Goal: Task Accomplishment & Management: Use online tool/utility

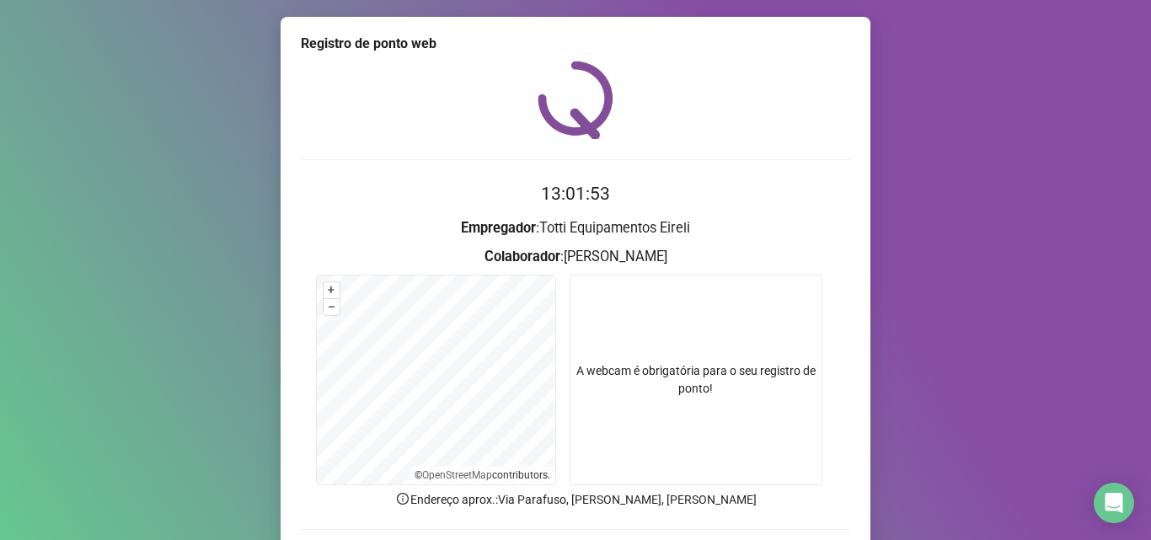
scroll to position [118, 0]
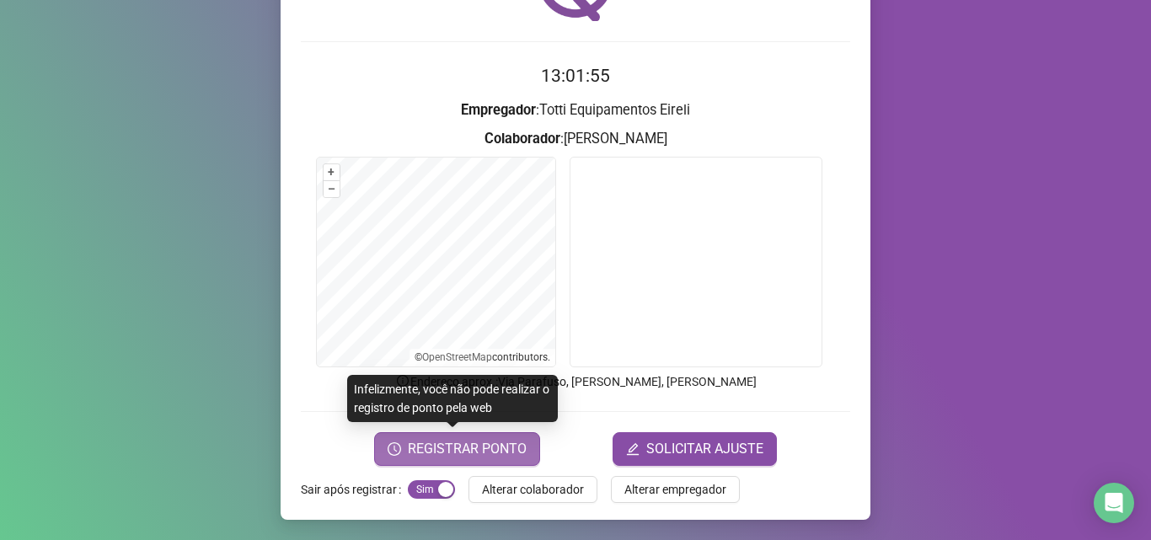
click at [423, 452] on span "REGISTRAR PONTO" at bounding box center [467, 449] width 119 height 20
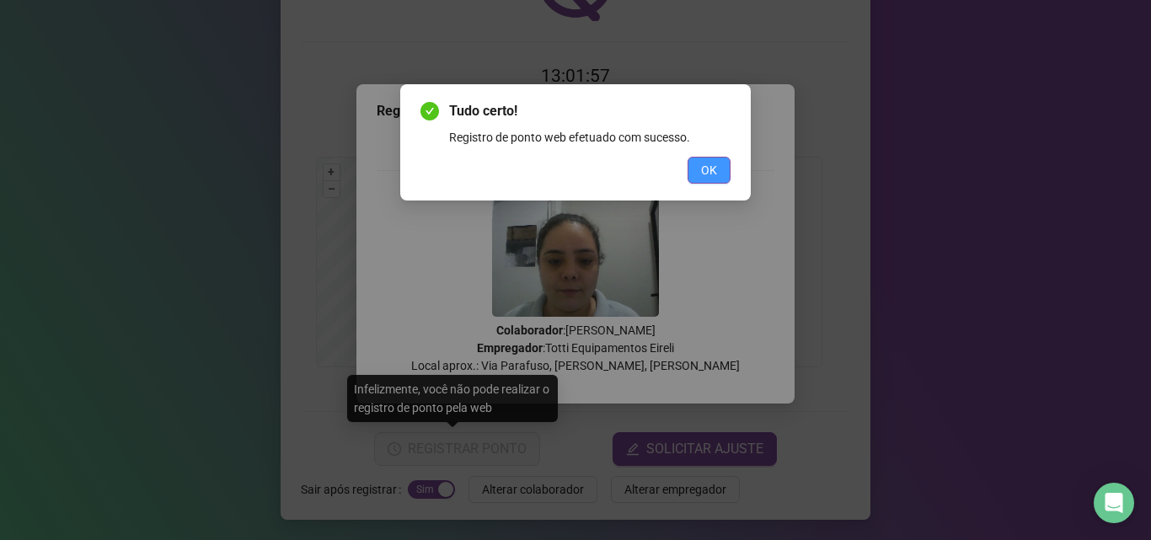
click at [710, 179] on span "OK" at bounding box center [709, 170] width 16 height 19
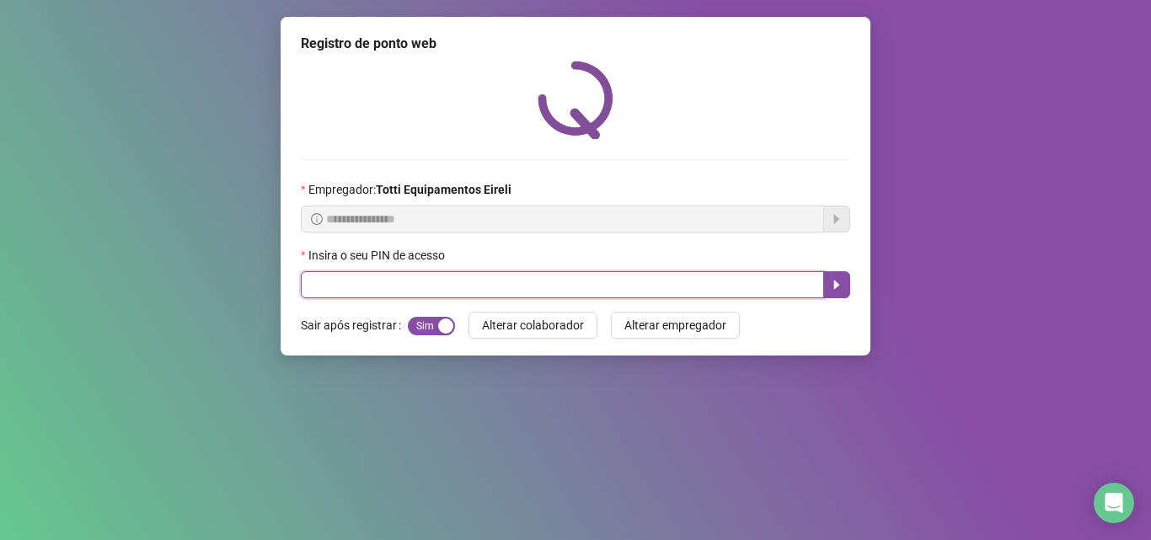
click at [316, 285] on input "text" at bounding box center [562, 284] width 523 height 27
type input "*****"
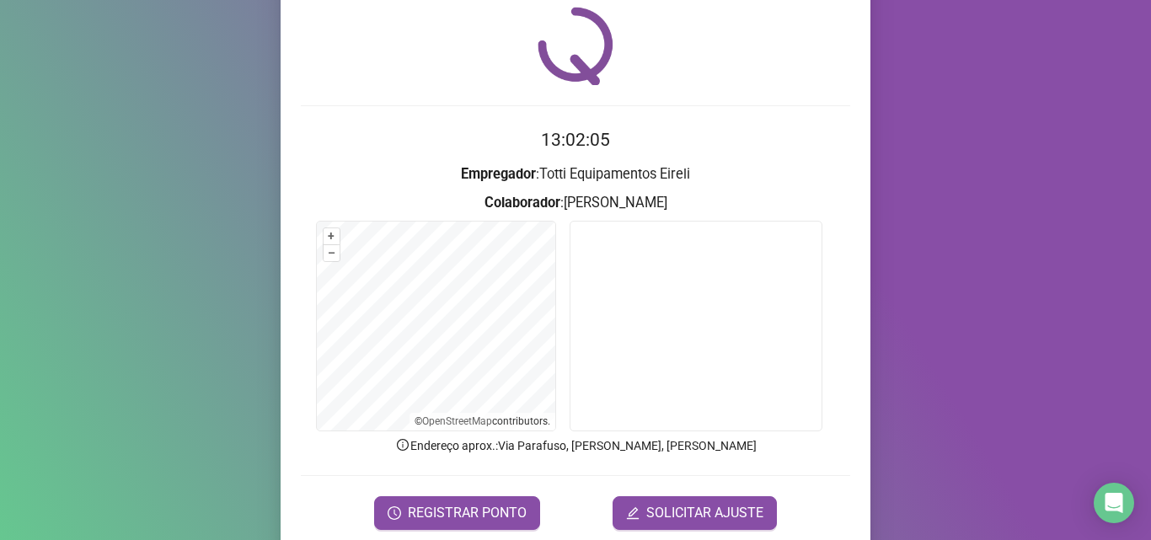
scroll to position [118, 0]
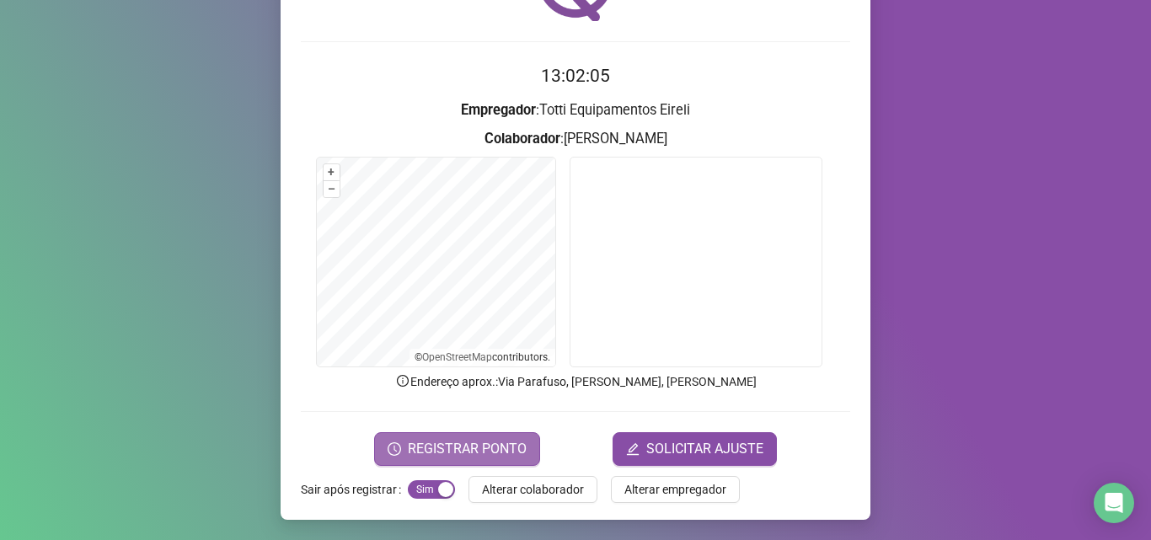
click at [426, 453] on span "REGISTRAR PONTO" at bounding box center [467, 449] width 119 height 20
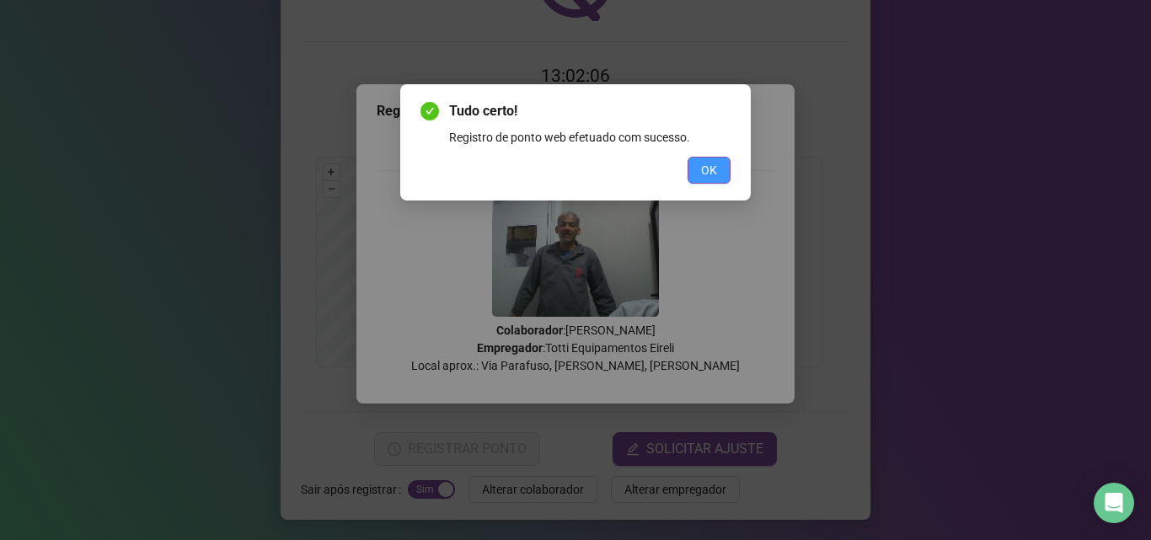
click at [702, 173] on span "OK" at bounding box center [709, 170] width 16 height 19
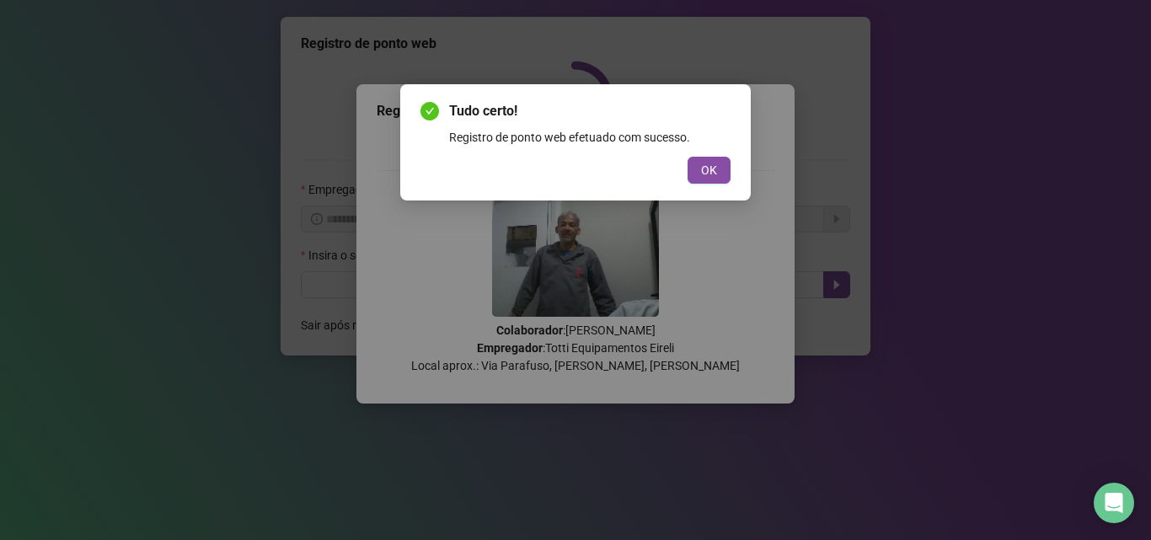
scroll to position [0, 0]
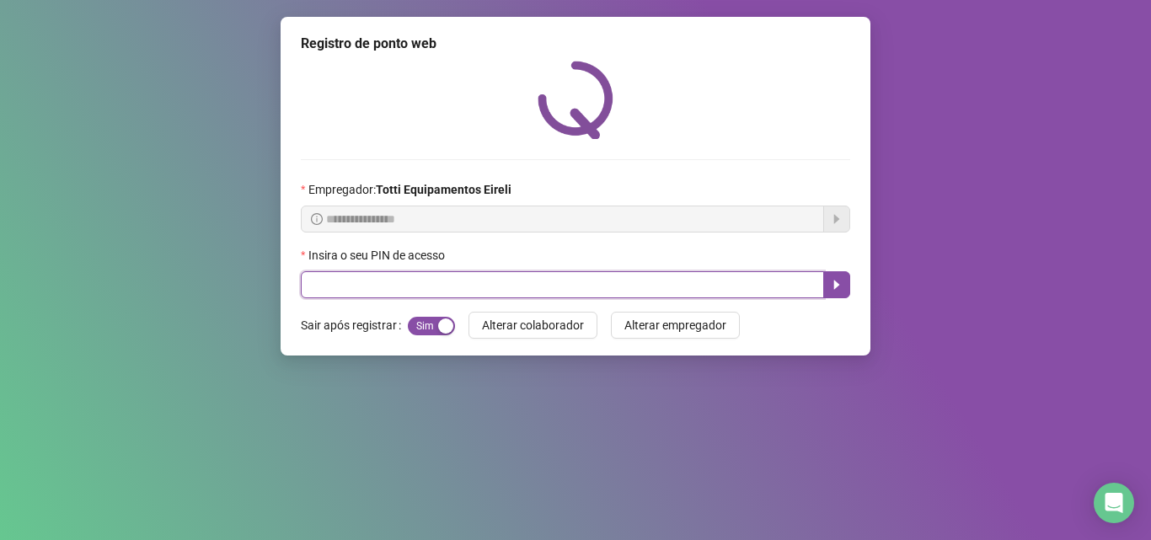
click at [334, 279] on input "text" at bounding box center [562, 284] width 523 height 27
click at [328, 292] on input "text" at bounding box center [562, 284] width 523 height 27
type input "*****"
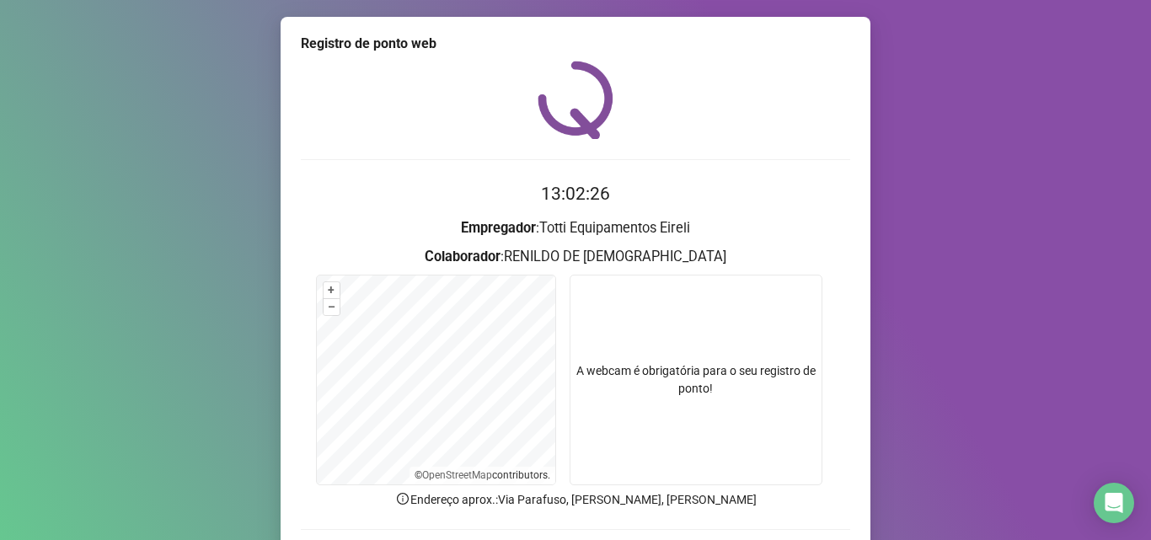
scroll to position [118, 0]
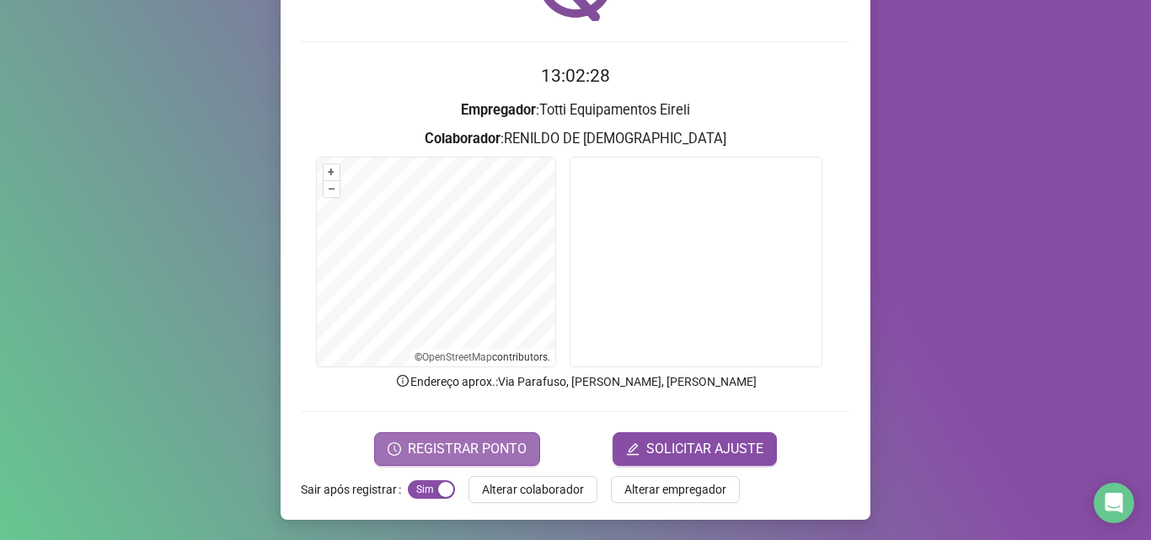
click at [449, 442] on span "REGISTRAR PONTO" at bounding box center [467, 449] width 119 height 20
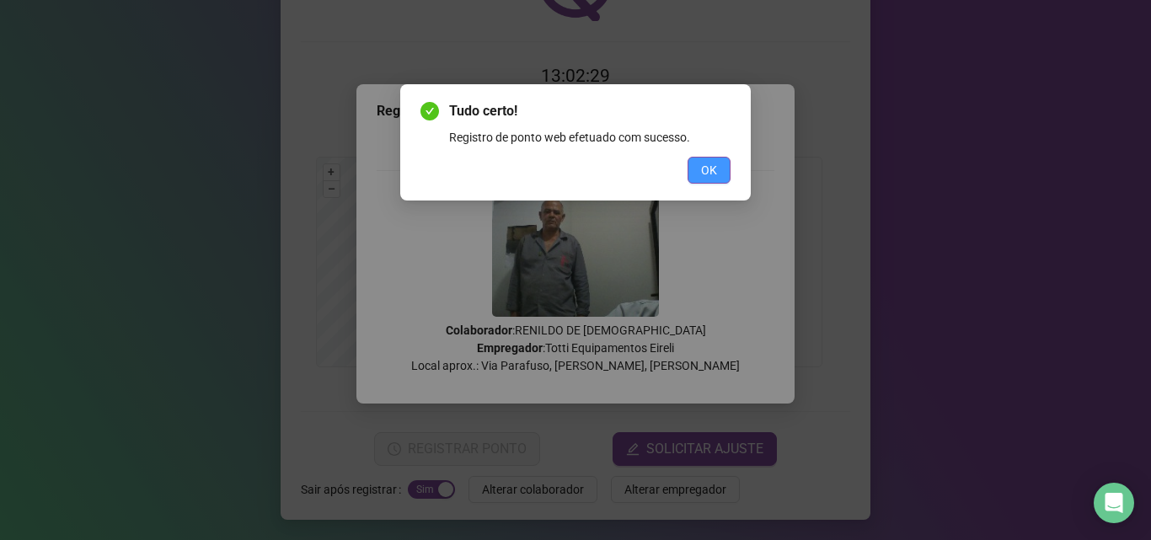
click at [712, 163] on span "OK" at bounding box center [709, 170] width 16 height 19
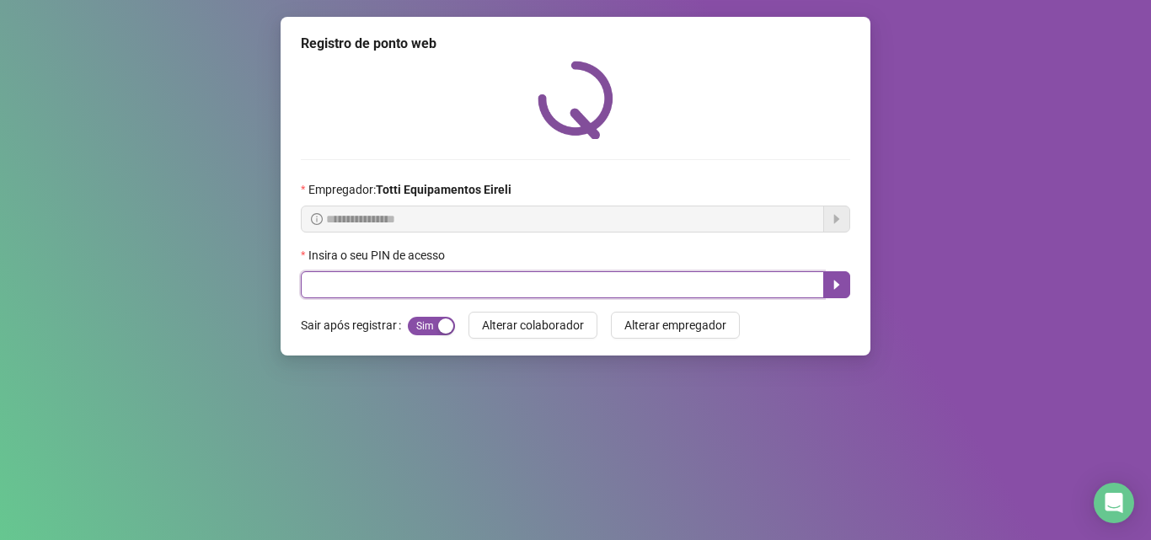
click at [377, 281] on input "text" at bounding box center [562, 284] width 523 height 27
type input "*****"
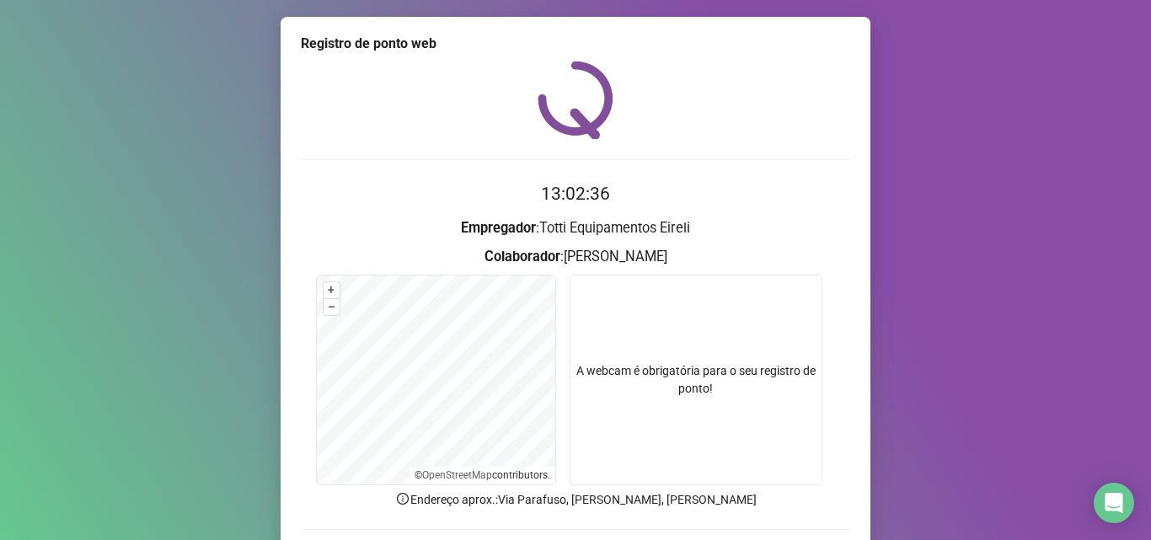
scroll to position [118, 0]
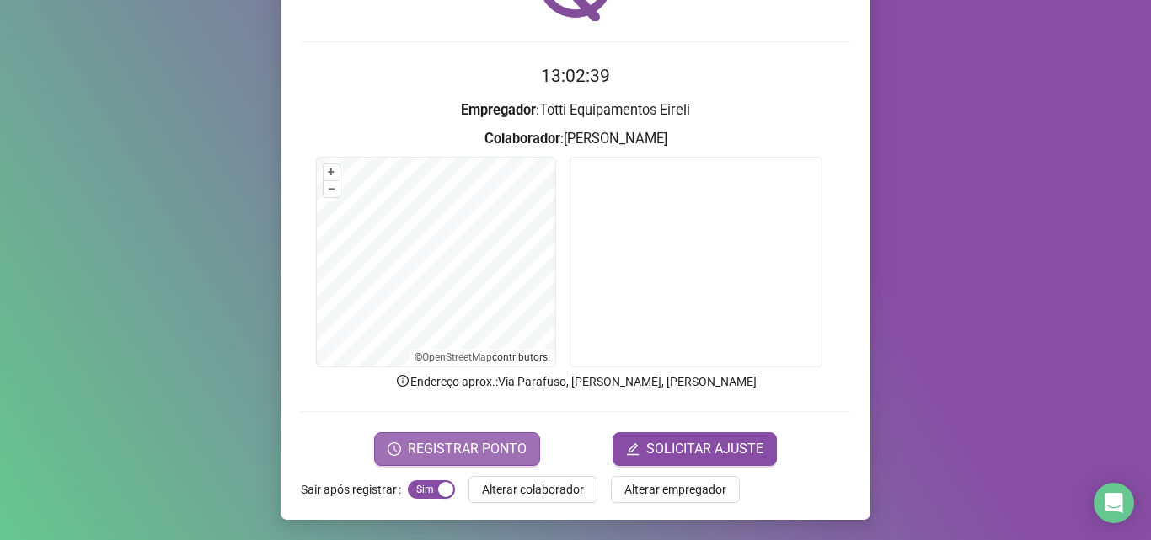
click at [429, 453] on span "REGISTRAR PONTO" at bounding box center [467, 449] width 119 height 20
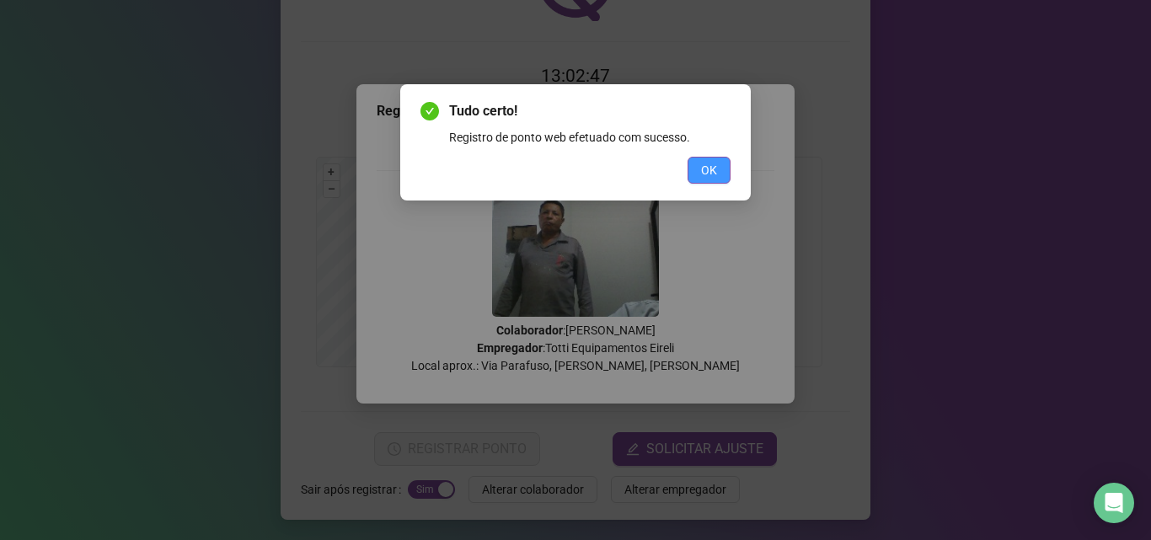
click at [717, 176] on button "OK" at bounding box center [709, 170] width 43 height 27
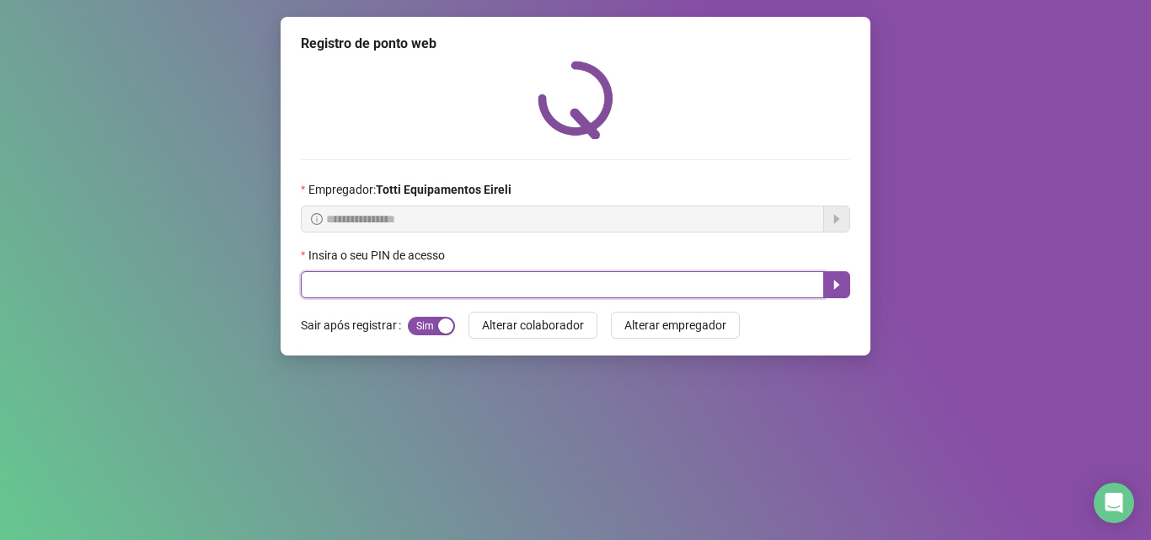
click at [455, 280] on input "text" at bounding box center [562, 284] width 523 height 27
type input "*****"
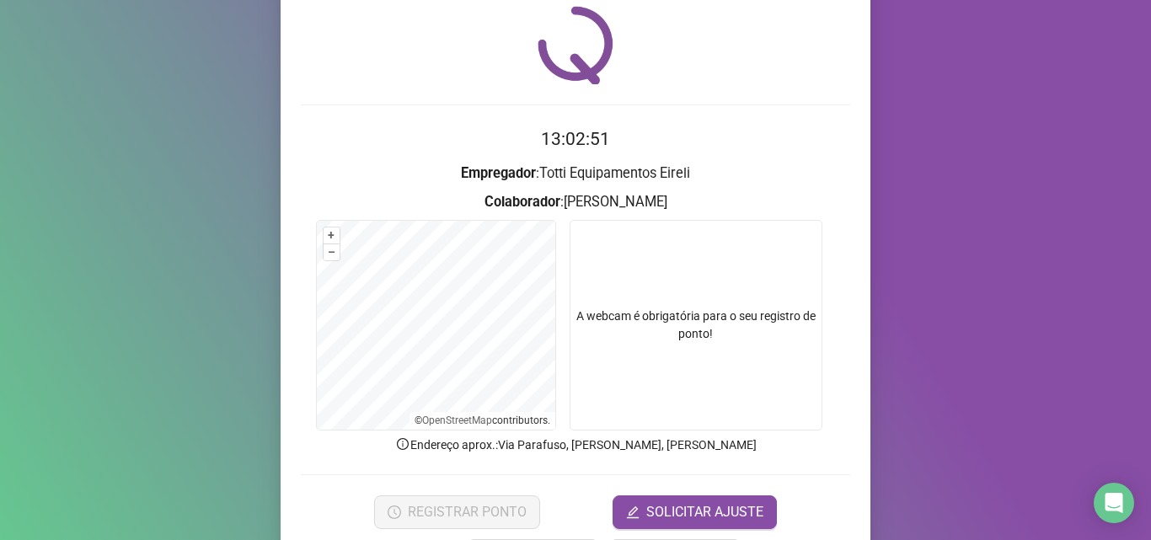
scroll to position [118, 0]
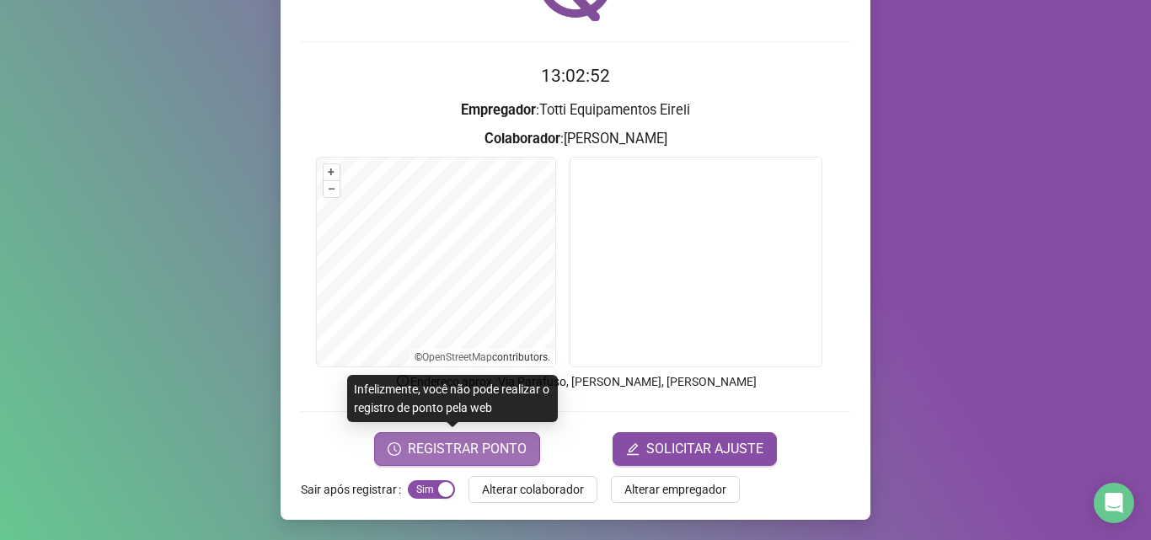
click at [431, 458] on span "REGISTRAR PONTO" at bounding box center [467, 449] width 119 height 20
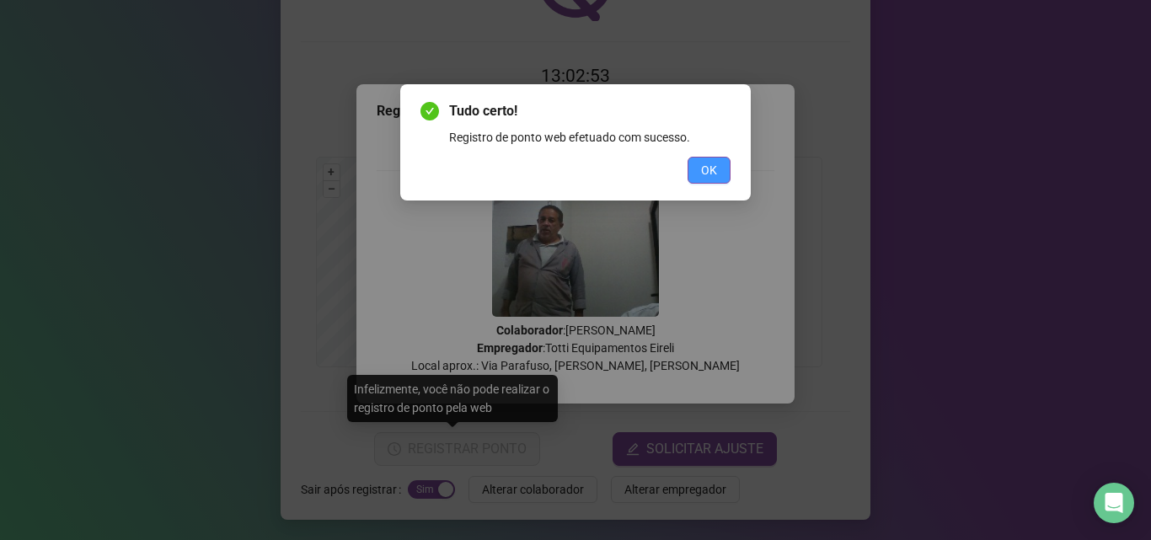
click at [714, 174] on span "OK" at bounding box center [709, 170] width 16 height 19
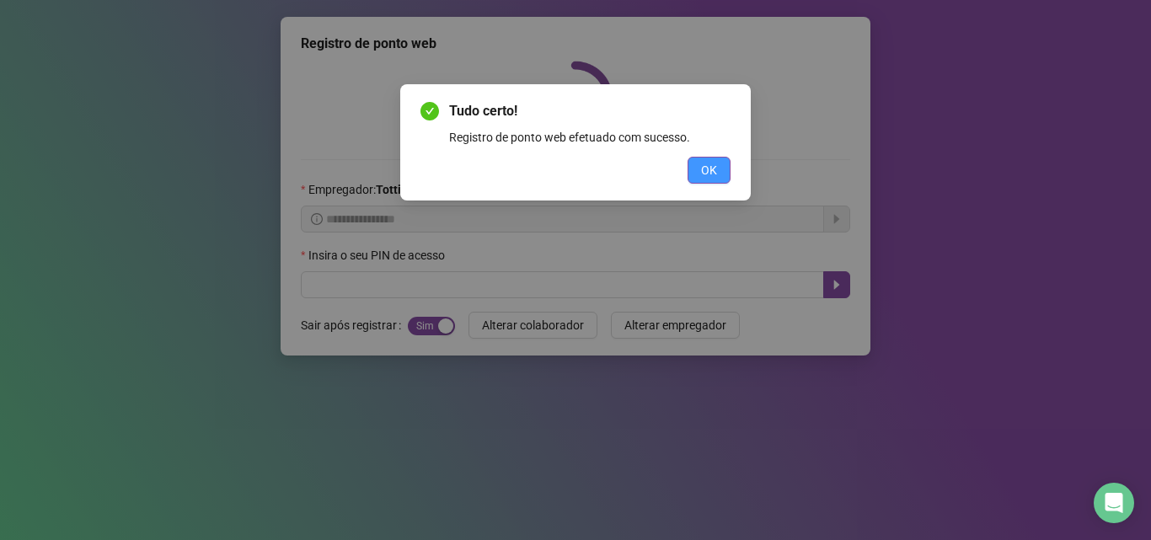
scroll to position [0, 0]
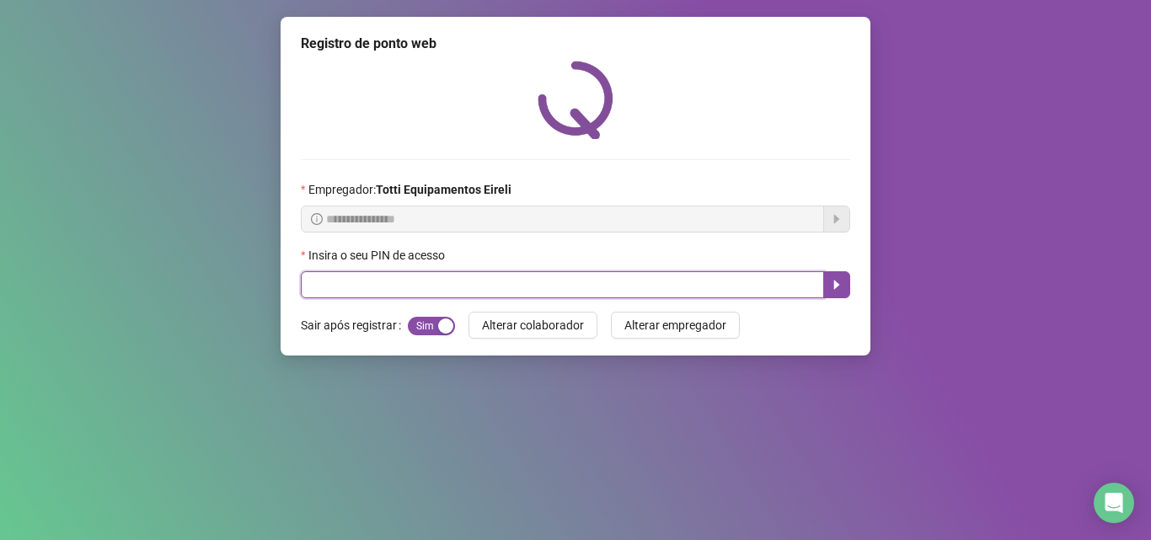
click at [437, 287] on input "text" at bounding box center [562, 284] width 523 height 27
type input "*****"
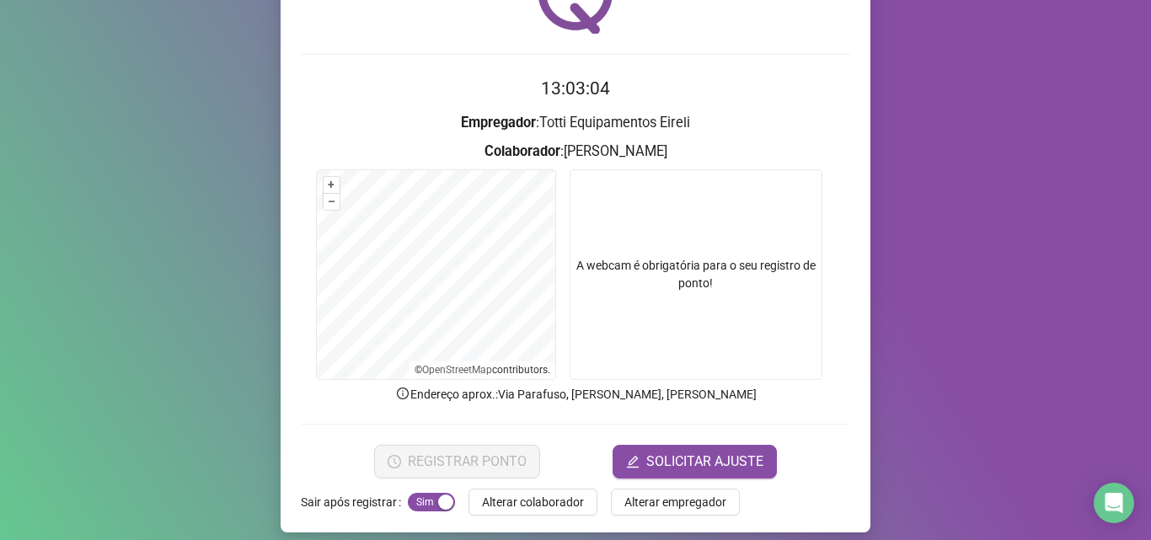
scroll to position [118, 0]
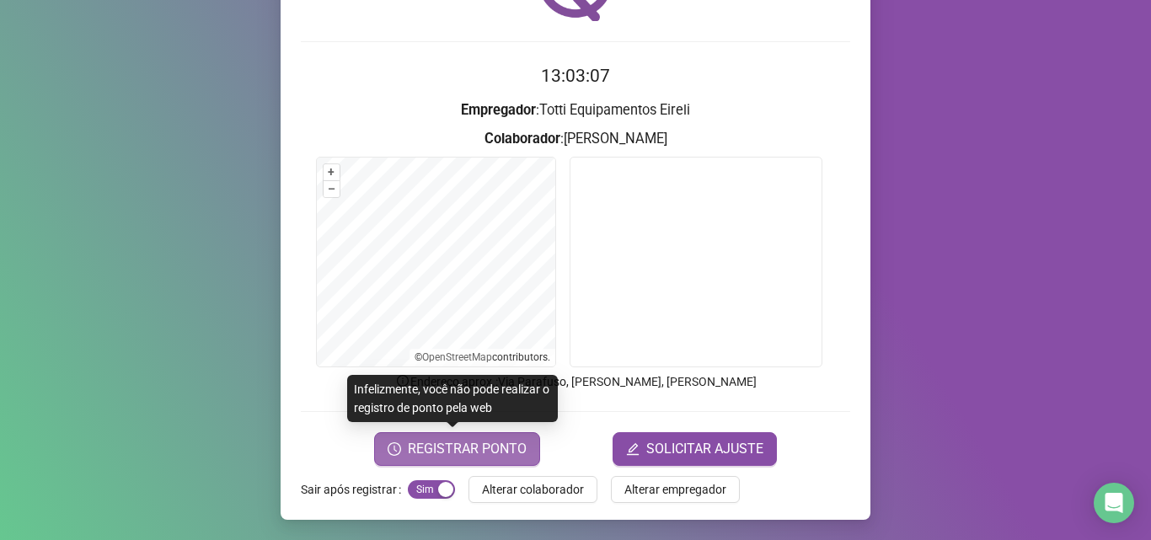
click at [455, 450] on span "REGISTRAR PONTO" at bounding box center [467, 449] width 119 height 20
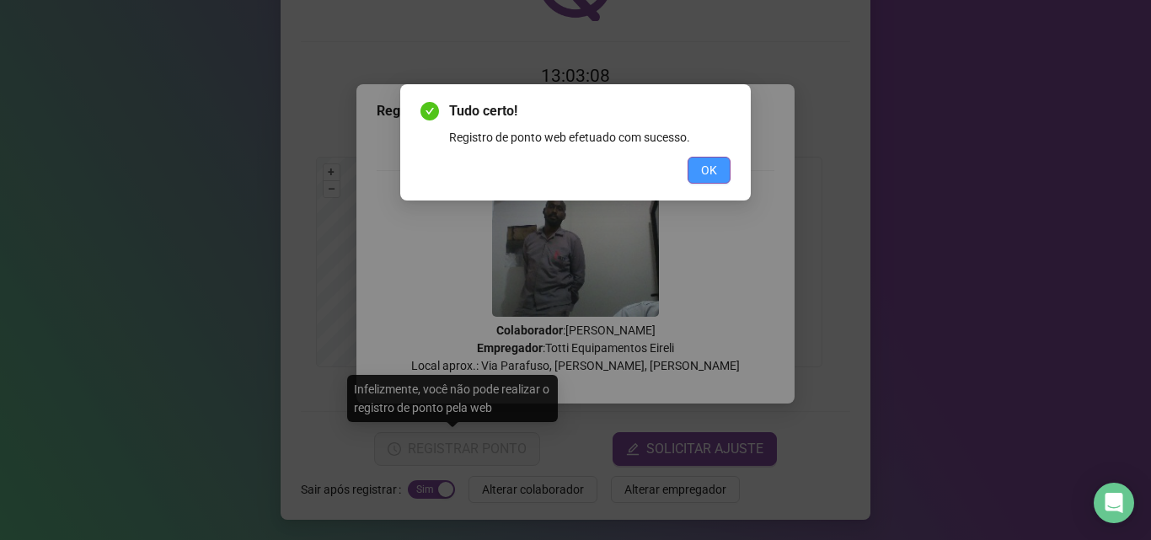
click at [696, 177] on button "OK" at bounding box center [709, 170] width 43 height 27
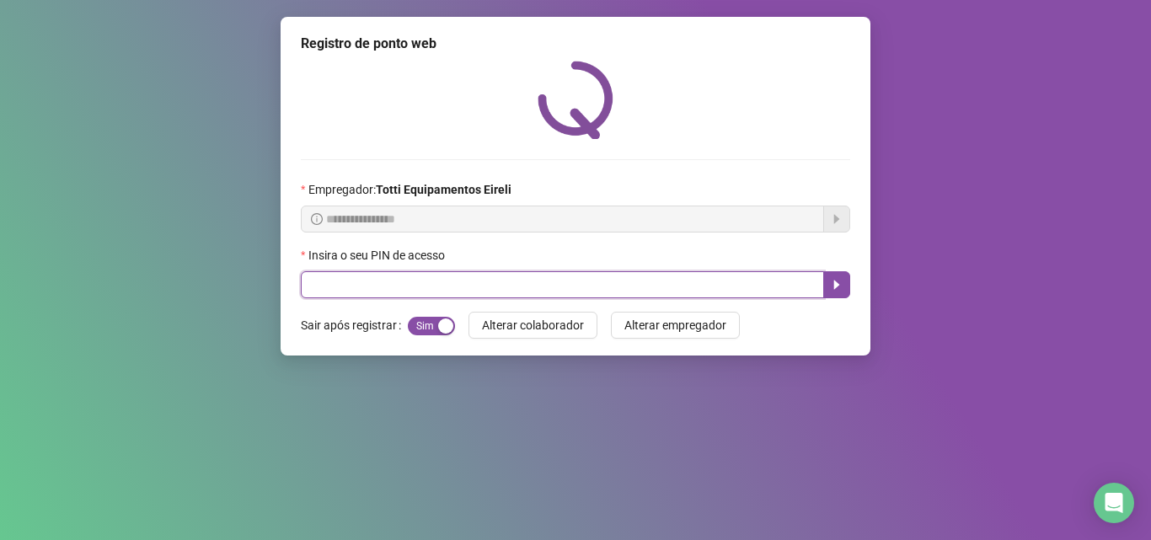
click at [463, 276] on input "text" at bounding box center [562, 284] width 523 height 27
type input "*****"
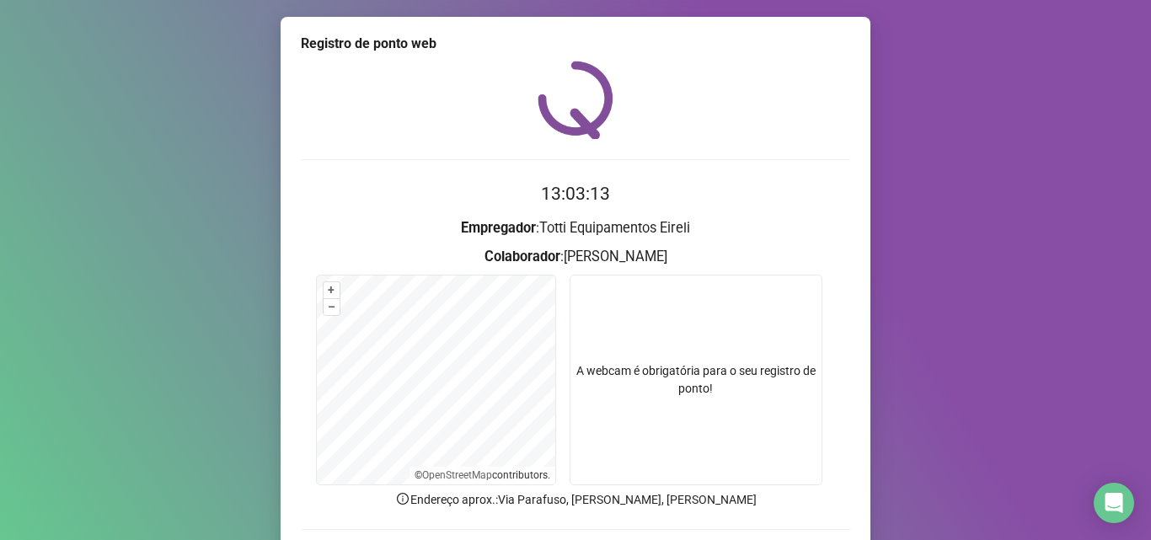
scroll to position [118, 0]
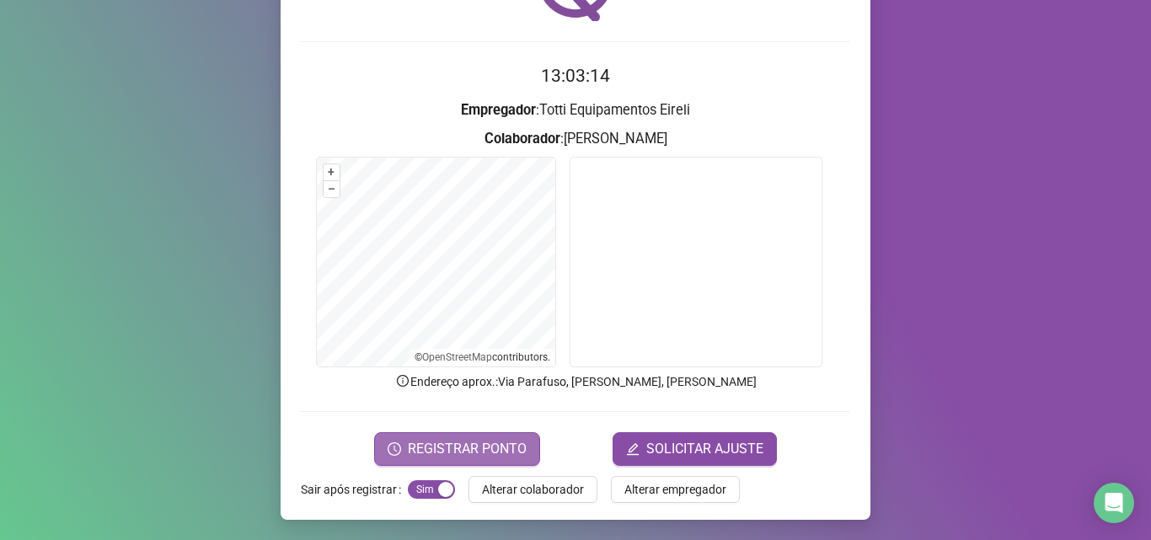
click at [438, 449] on span "REGISTRAR PONTO" at bounding box center [467, 449] width 119 height 20
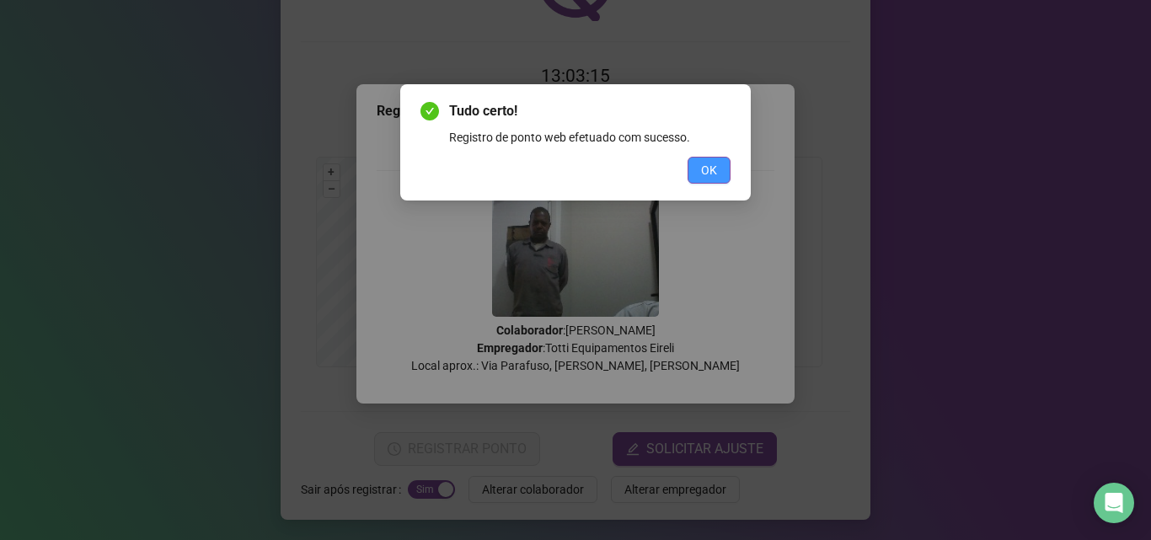
click at [721, 180] on button "OK" at bounding box center [709, 170] width 43 height 27
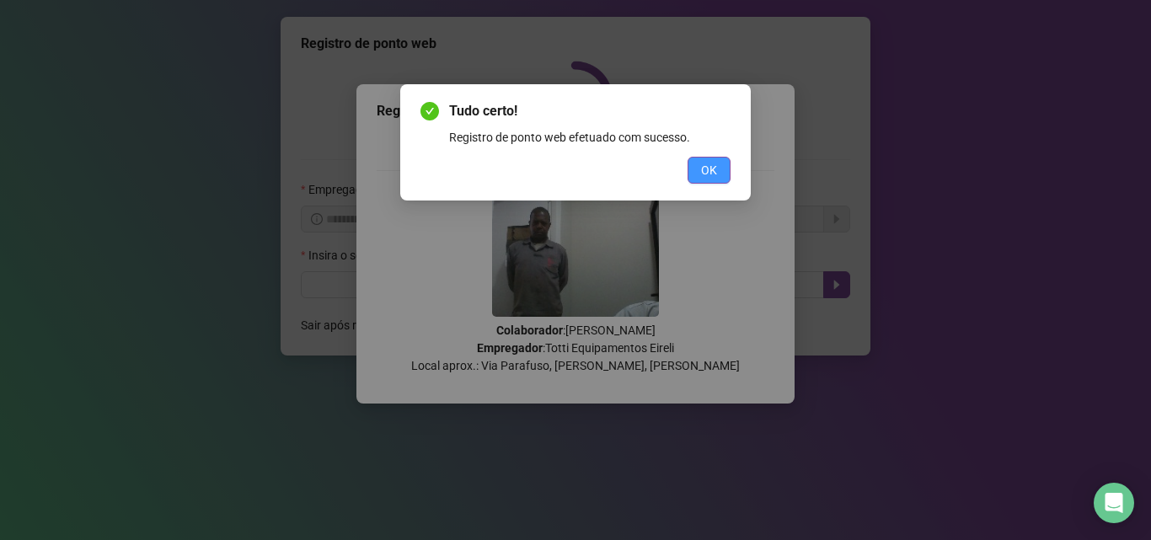
scroll to position [0, 0]
